Goal: Navigation & Orientation: Find specific page/section

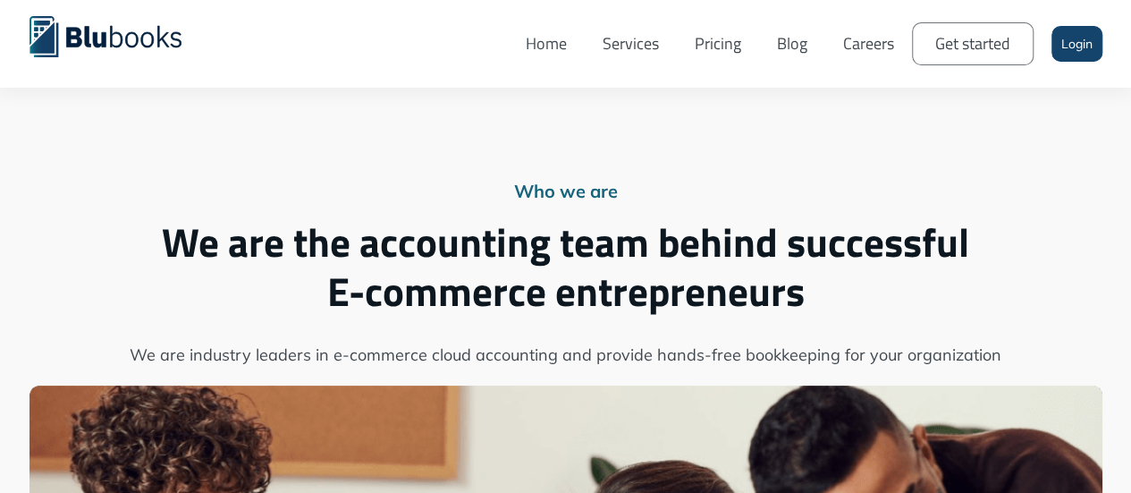
click at [650, 64] on link "Services" at bounding box center [631, 43] width 92 height 61
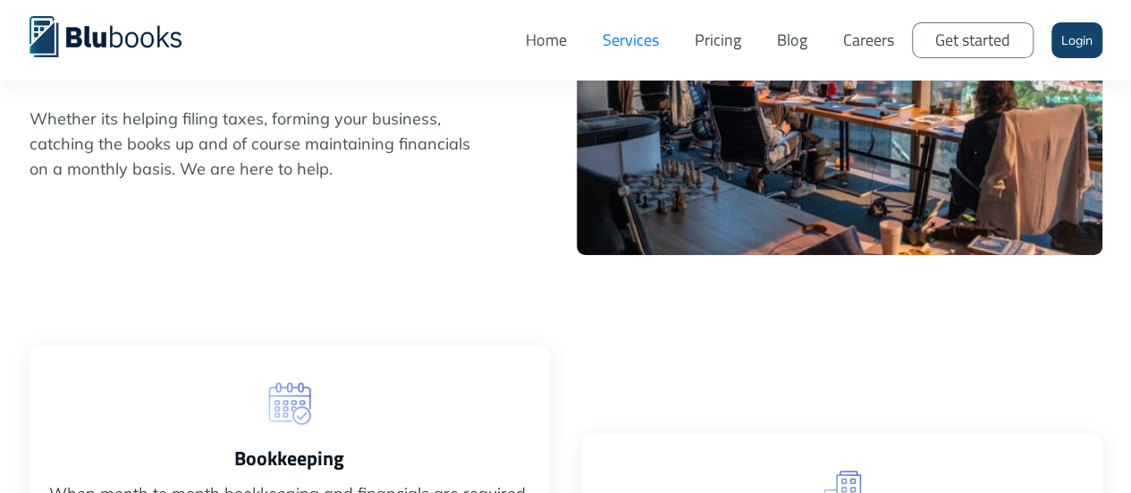
scroll to position [394, 0]
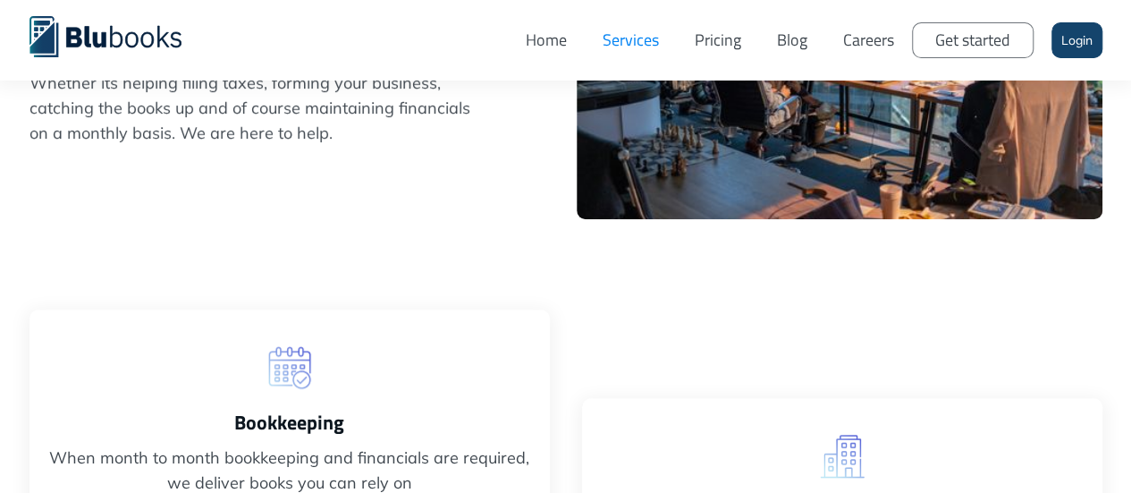
click at [563, 42] on link "Home" at bounding box center [546, 40] width 77 height 54
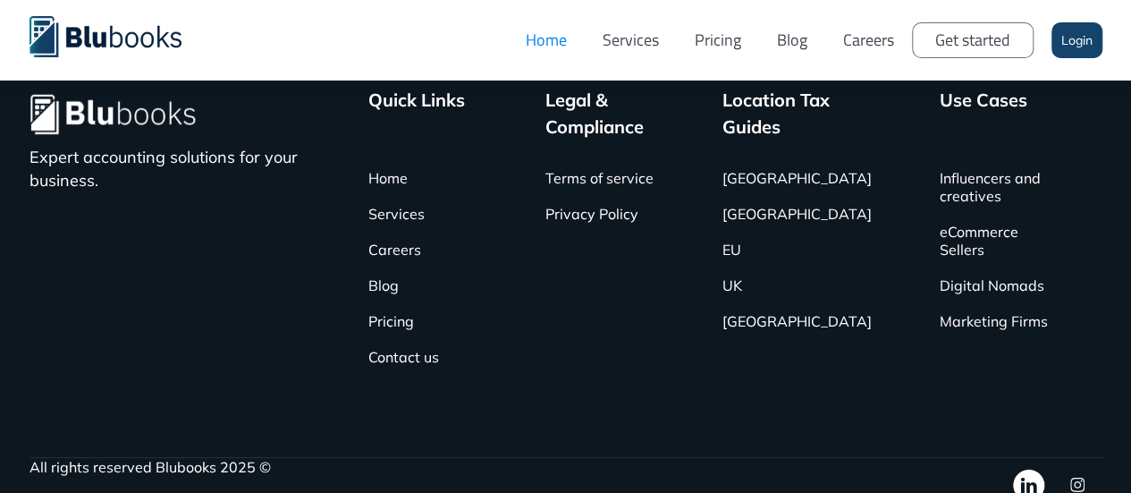
scroll to position [6014, 0]
